Goal: Transaction & Acquisition: Purchase product/service

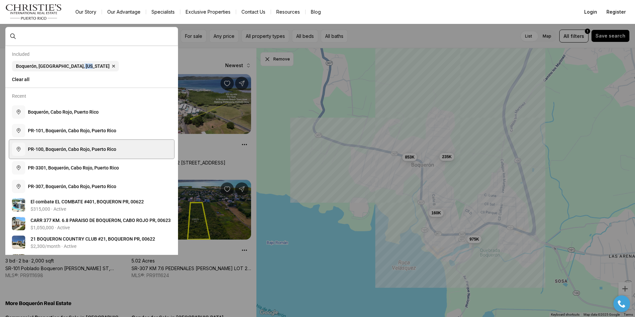
click at [102, 151] on span "P R - 1 0 0 , B o q u e r ó n , C a b o R o j o , P u e r t o R i c o" at bounding box center [72, 148] width 88 height 5
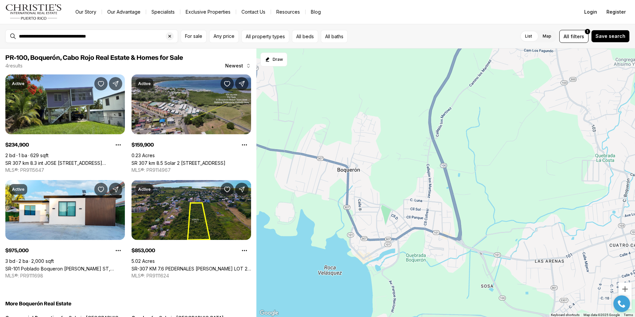
type input "**********"
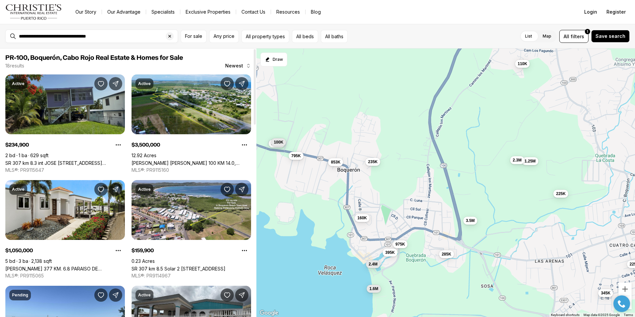
click at [106, 160] on link "SR 307 km 8.3 int JOSE MARRERO ST BOQUERON WARD #LOT 9, CABO ROJO PR, 00623" at bounding box center [65, 163] width 120 height 6
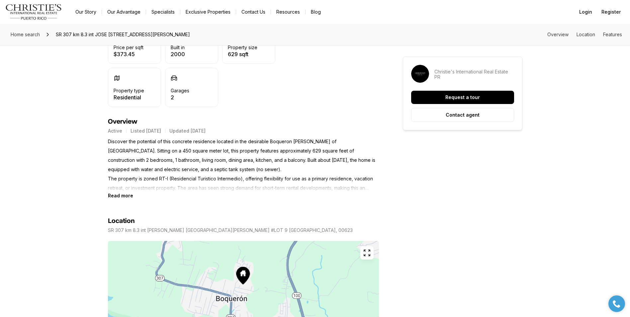
scroll to position [232, 0]
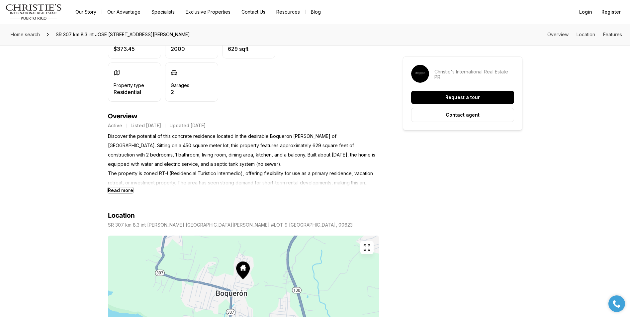
click at [126, 191] on b "Read more" at bounding box center [120, 190] width 25 height 6
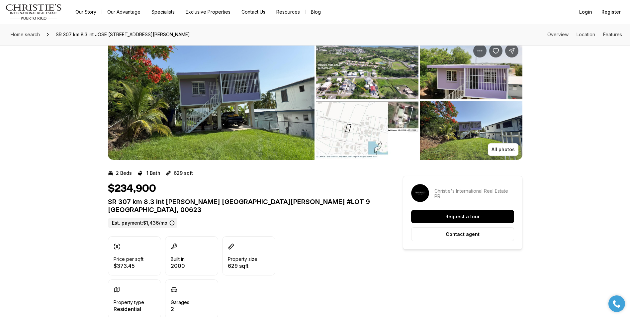
scroll to position [0, 0]
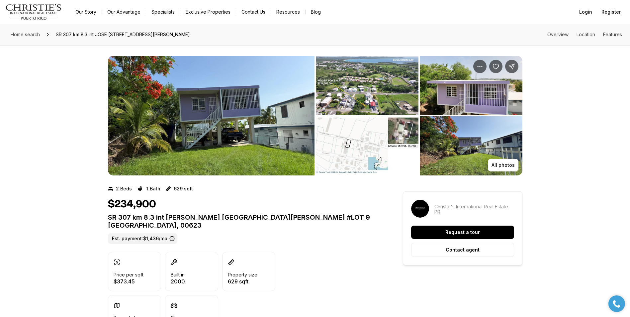
click at [184, 138] on img "View image gallery" at bounding box center [211, 116] width 207 height 120
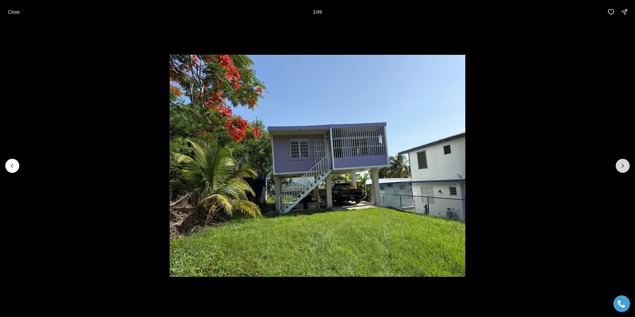
click at [623, 164] on icon "Next slide" at bounding box center [622, 165] width 7 height 7
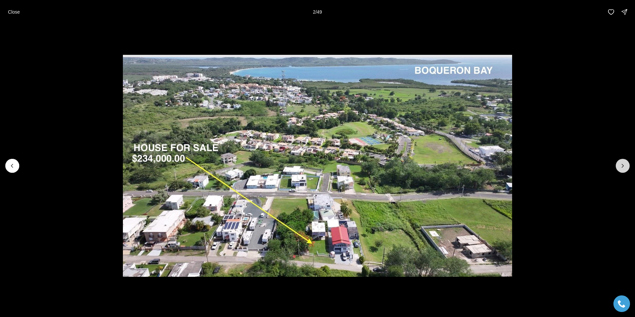
click at [623, 165] on icon "Next slide" at bounding box center [622, 165] width 7 height 7
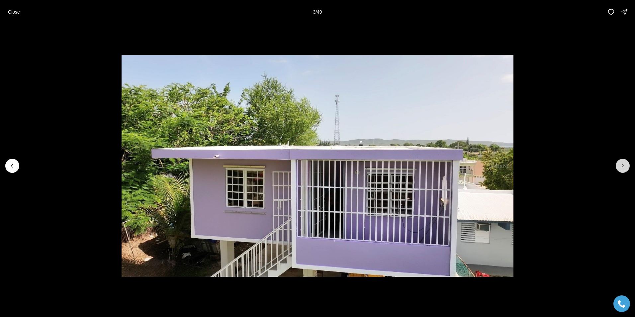
click at [623, 165] on icon "Next slide" at bounding box center [622, 165] width 7 height 7
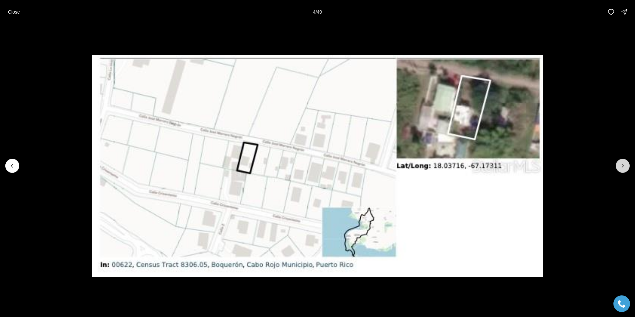
click at [623, 166] on icon "Next slide" at bounding box center [622, 165] width 7 height 7
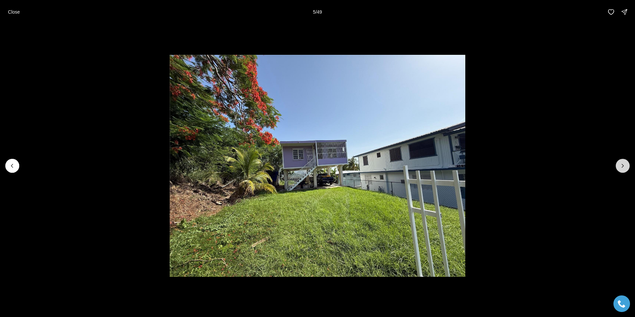
click at [623, 166] on icon "Next slide" at bounding box center [622, 165] width 7 height 7
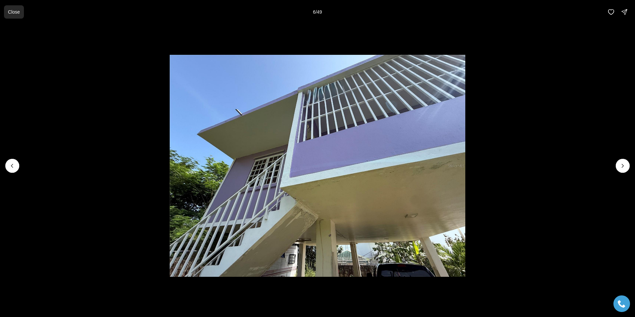
click at [14, 10] on p "Close" at bounding box center [14, 11] width 12 height 5
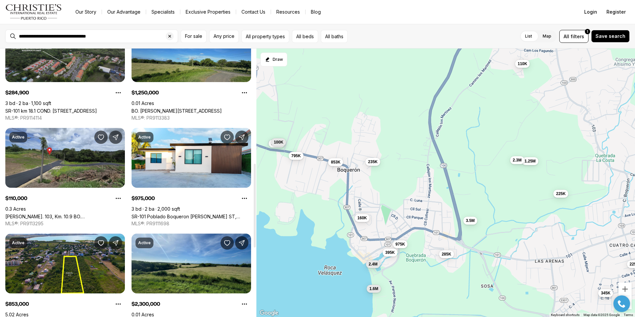
scroll to position [365, 0]
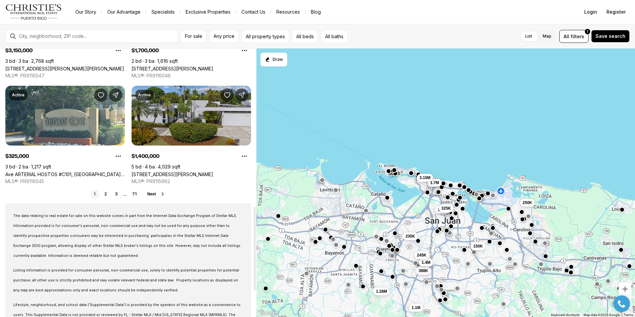
scroll to position [531, 0]
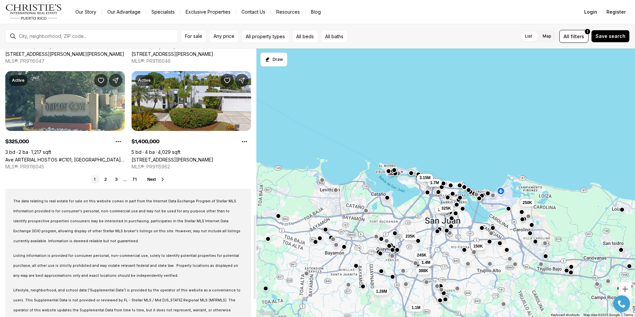
click at [158, 177] on button "Next" at bounding box center [156, 179] width 18 height 5
